Goal: Find specific page/section: Find specific page/section

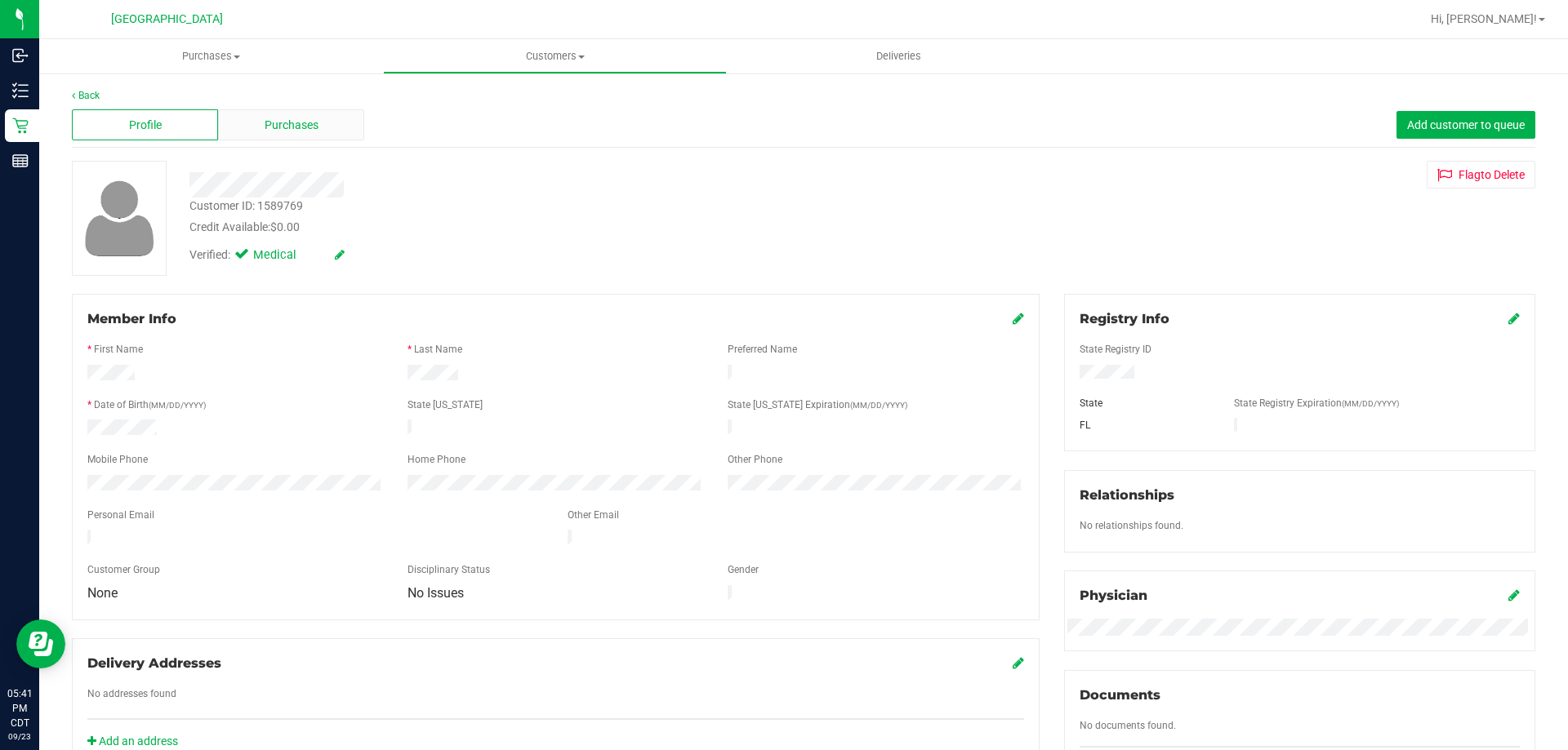
click at [301, 126] on span "Purchases" at bounding box center [291, 125] width 54 height 17
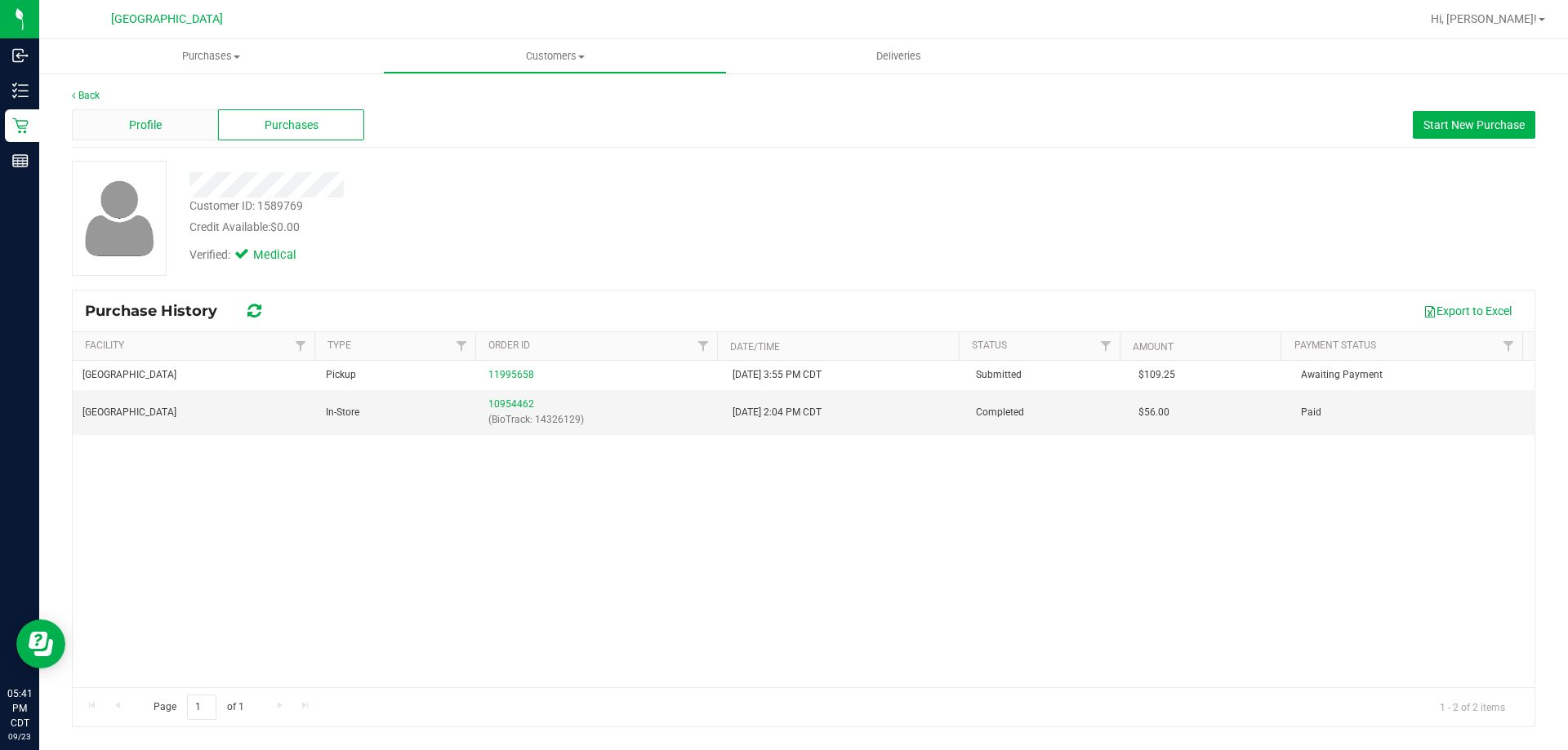
click at [157, 121] on span "Profile" at bounding box center [145, 125] width 33 height 17
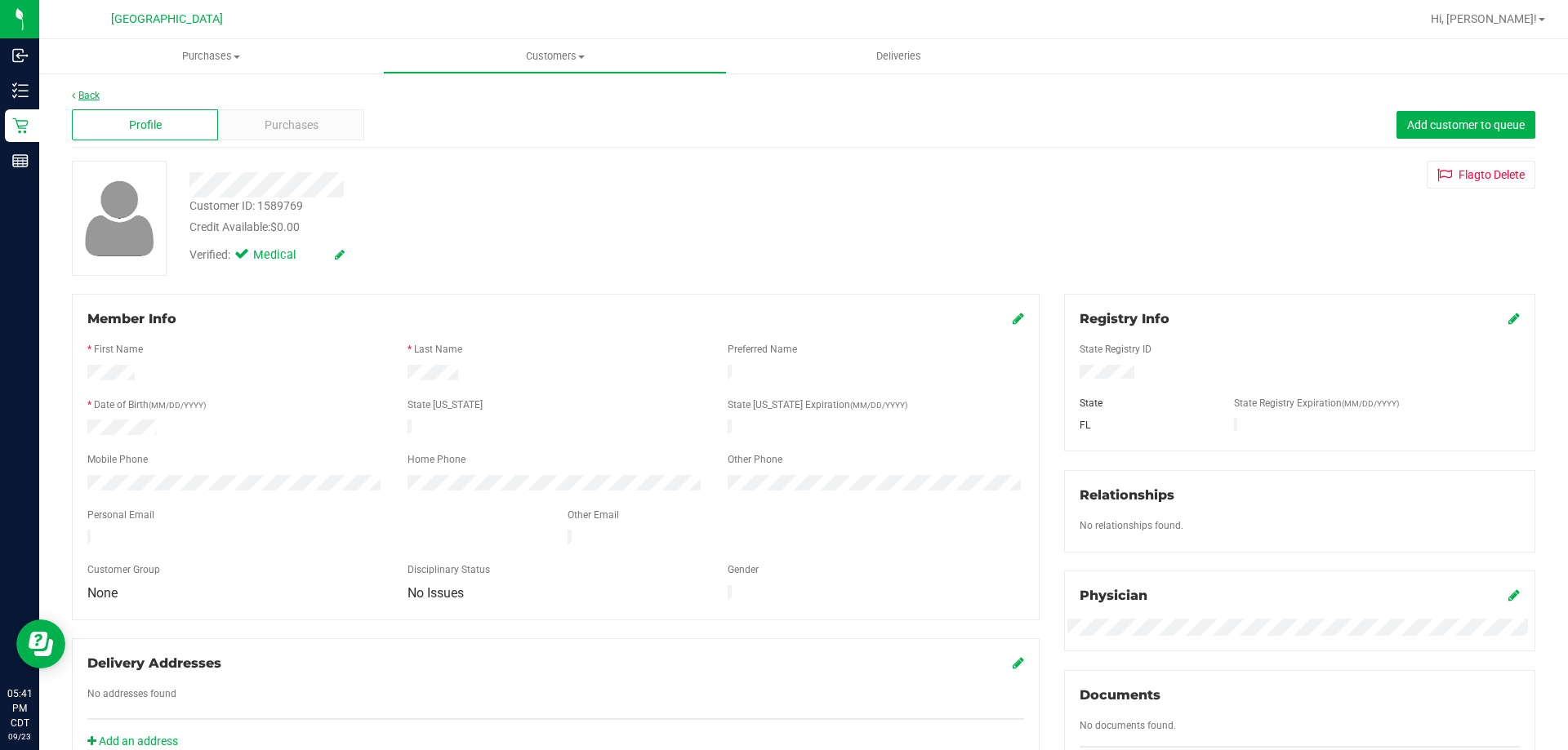
click at [90, 95] on link "Back" at bounding box center [85, 95] width 28 height 12
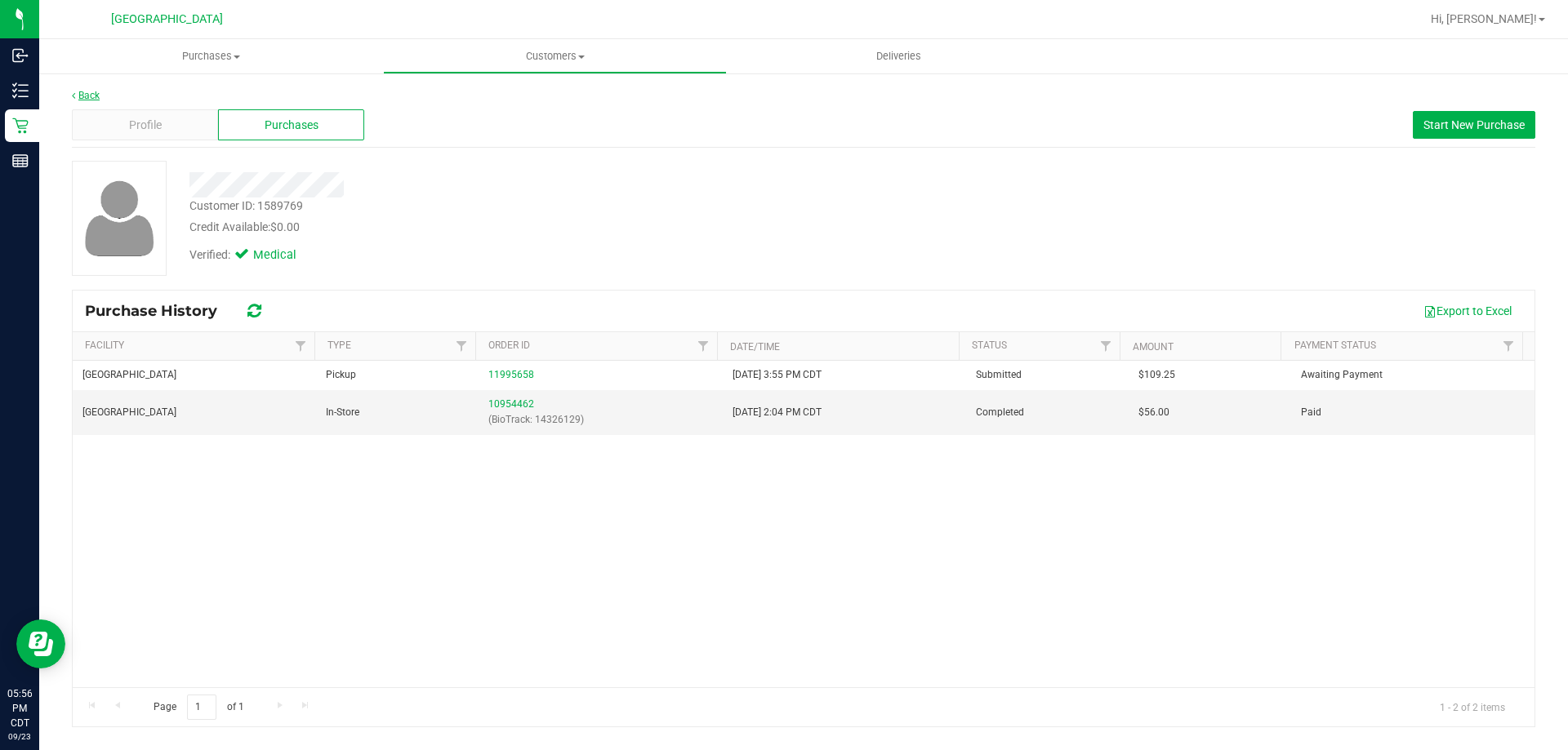
click at [96, 93] on link "Back" at bounding box center [85, 95] width 28 height 12
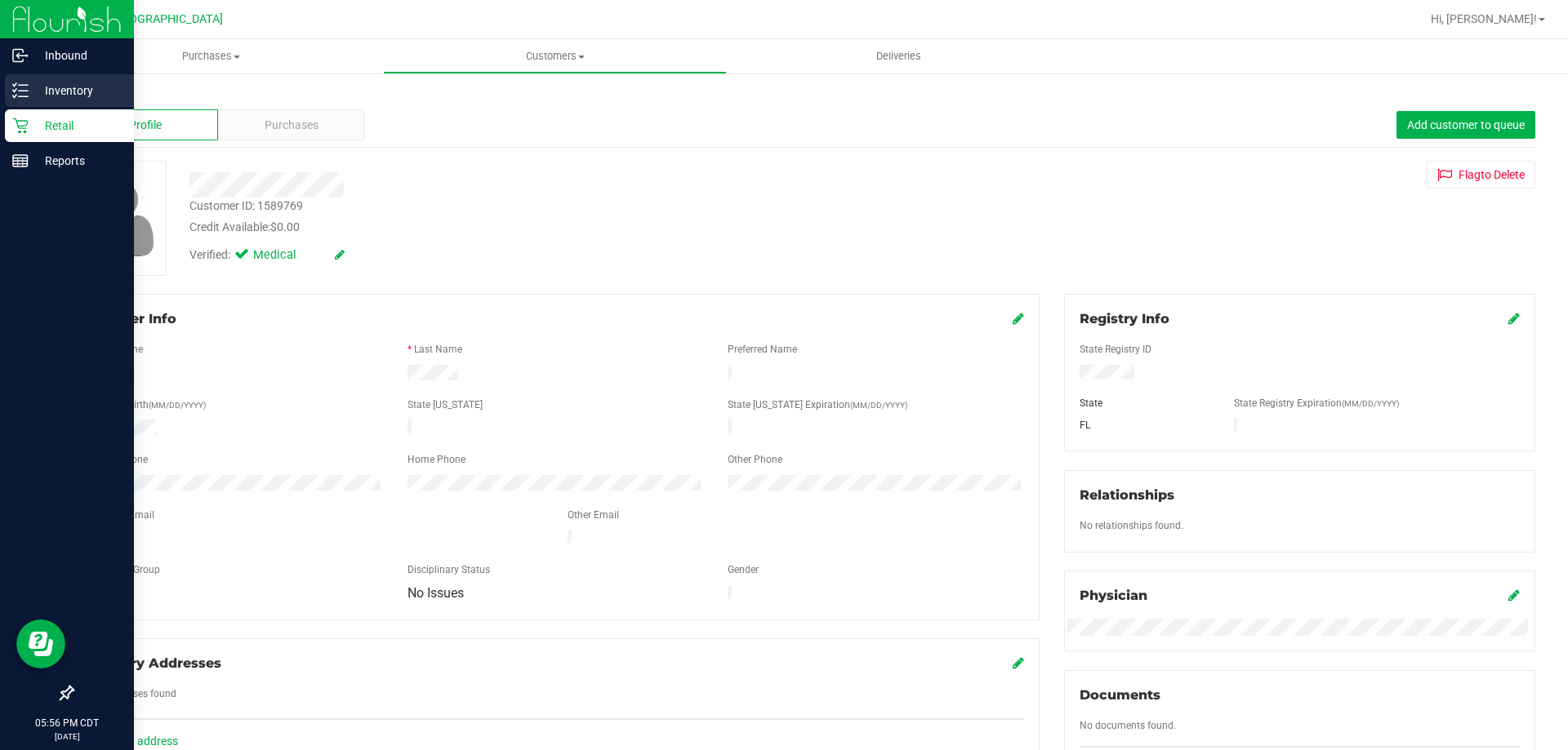
click at [33, 92] on p "Inventory" at bounding box center [77, 90] width 98 height 19
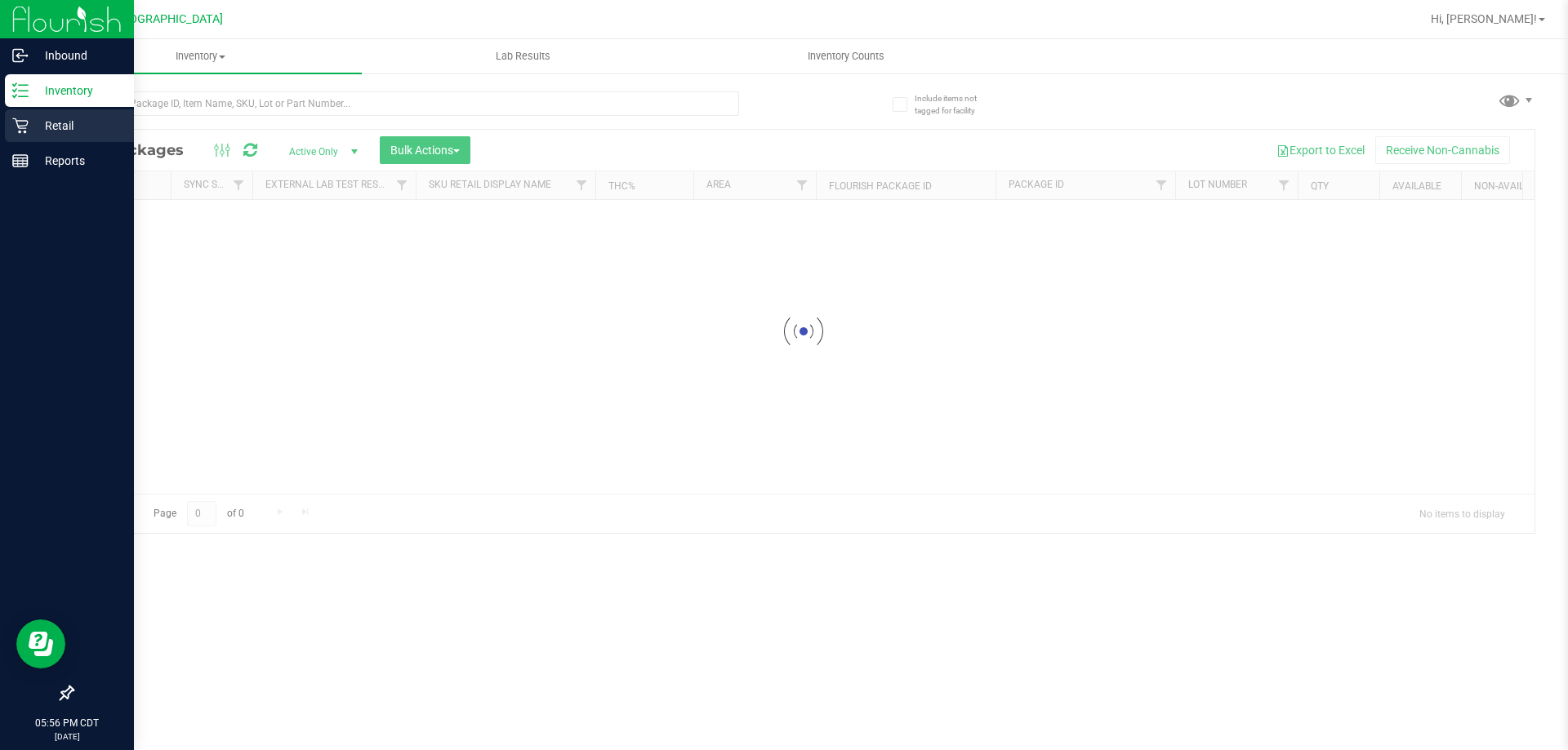
click at [83, 136] on div "Retail" at bounding box center [69, 126] width 129 height 33
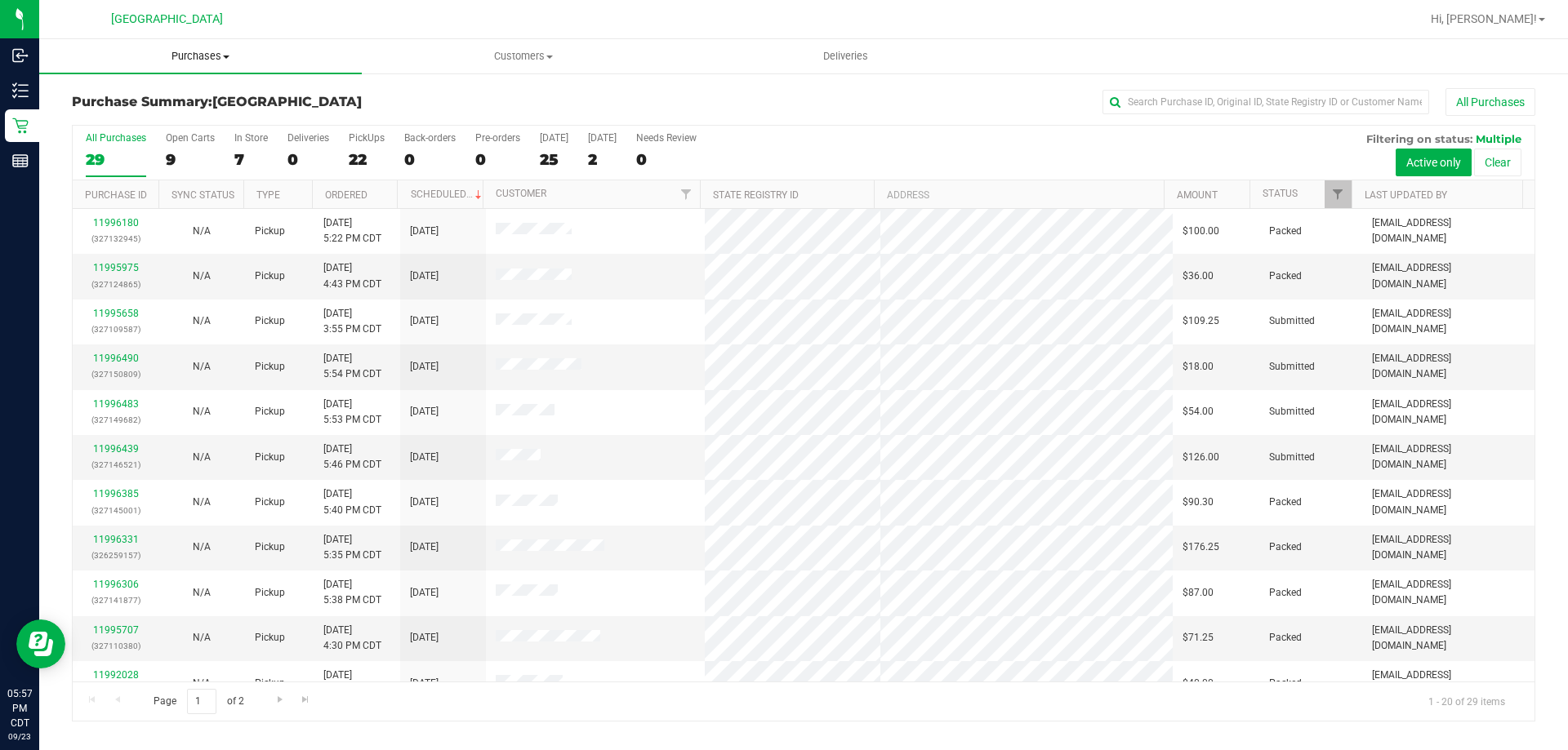
click at [195, 52] on span "Purchases" at bounding box center [200, 57] width 322 height 15
click at [160, 130] on li "All purchases" at bounding box center [200, 137] width 322 height 19
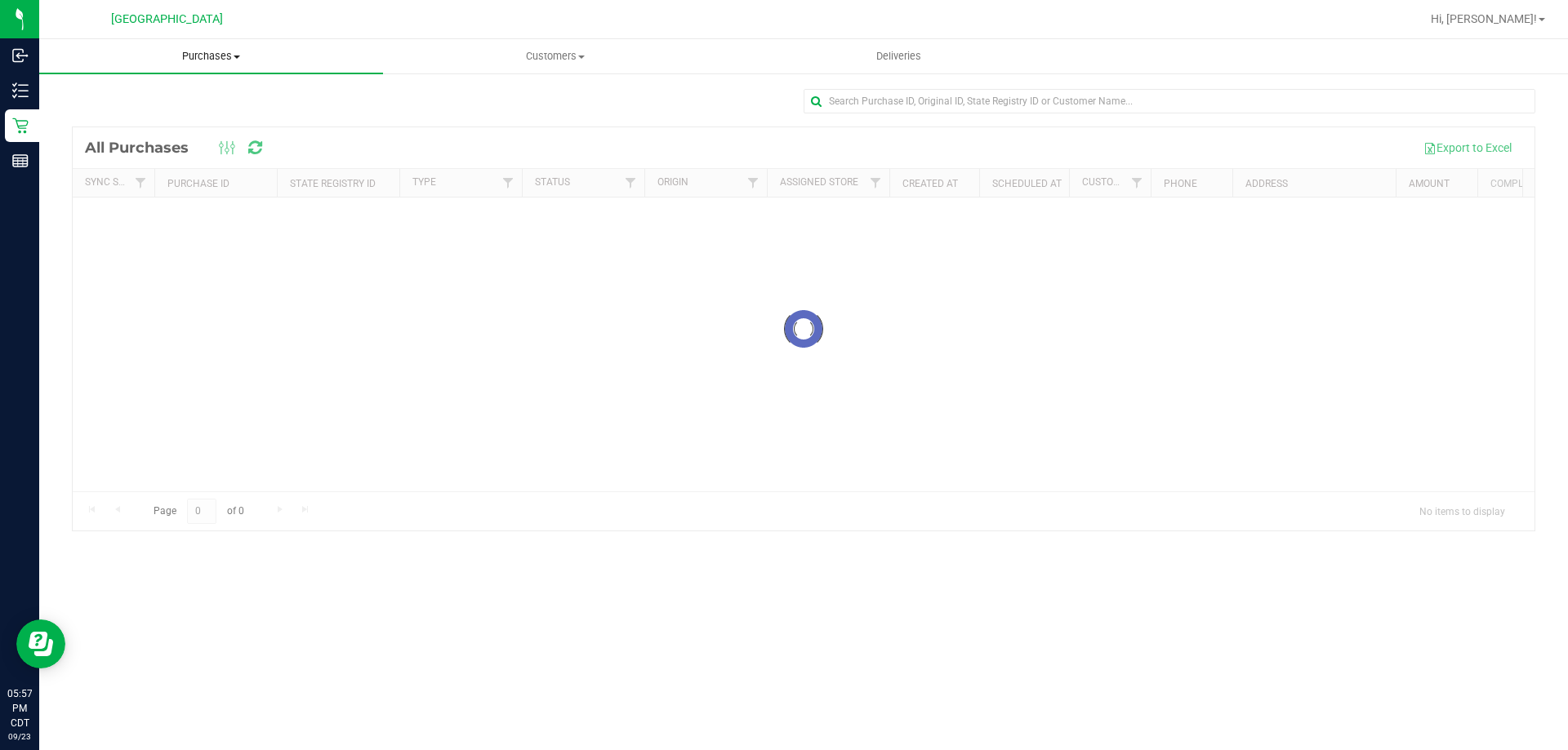
click at [207, 56] on span "Purchases" at bounding box center [211, 57] width 344 height 15
click at [147, 111] on li "Fulfillment" at bounding box center [211, 118] width 344 height 19
